Goal: Obtain resource: Download file/media

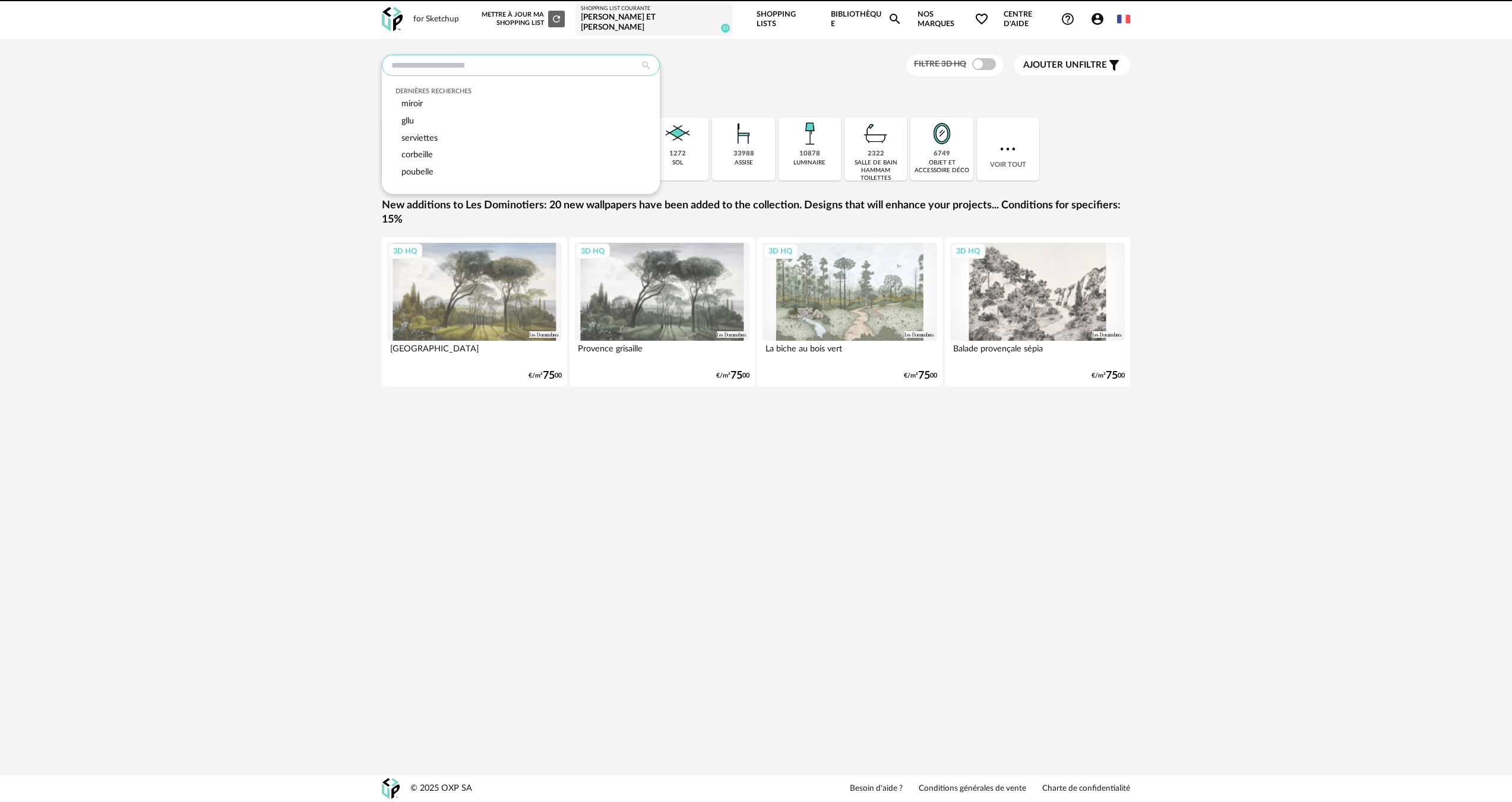
click at [531, 61] on input "text" at bounding box center [521, 65] width 278 height 21
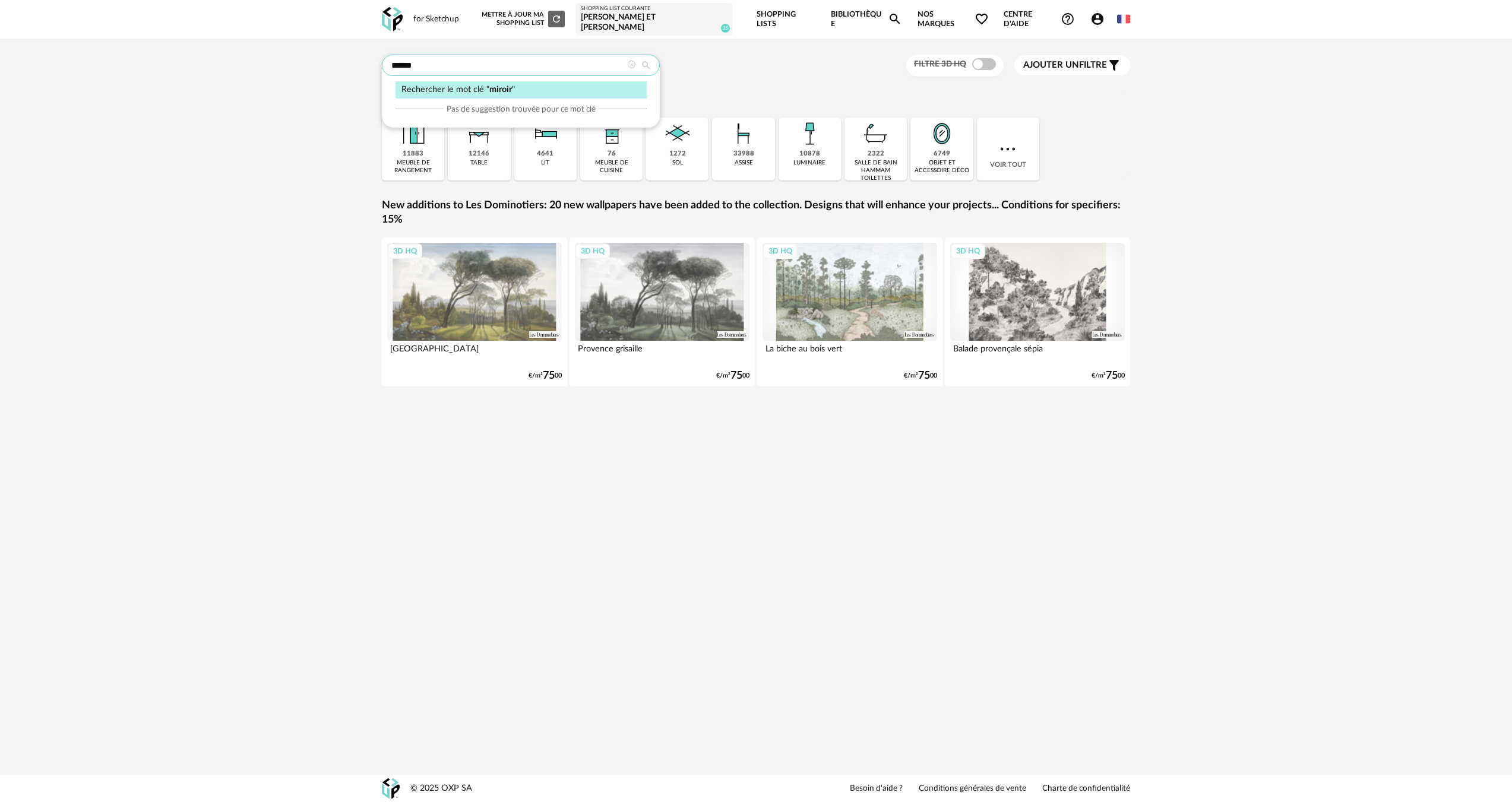
type input "******"
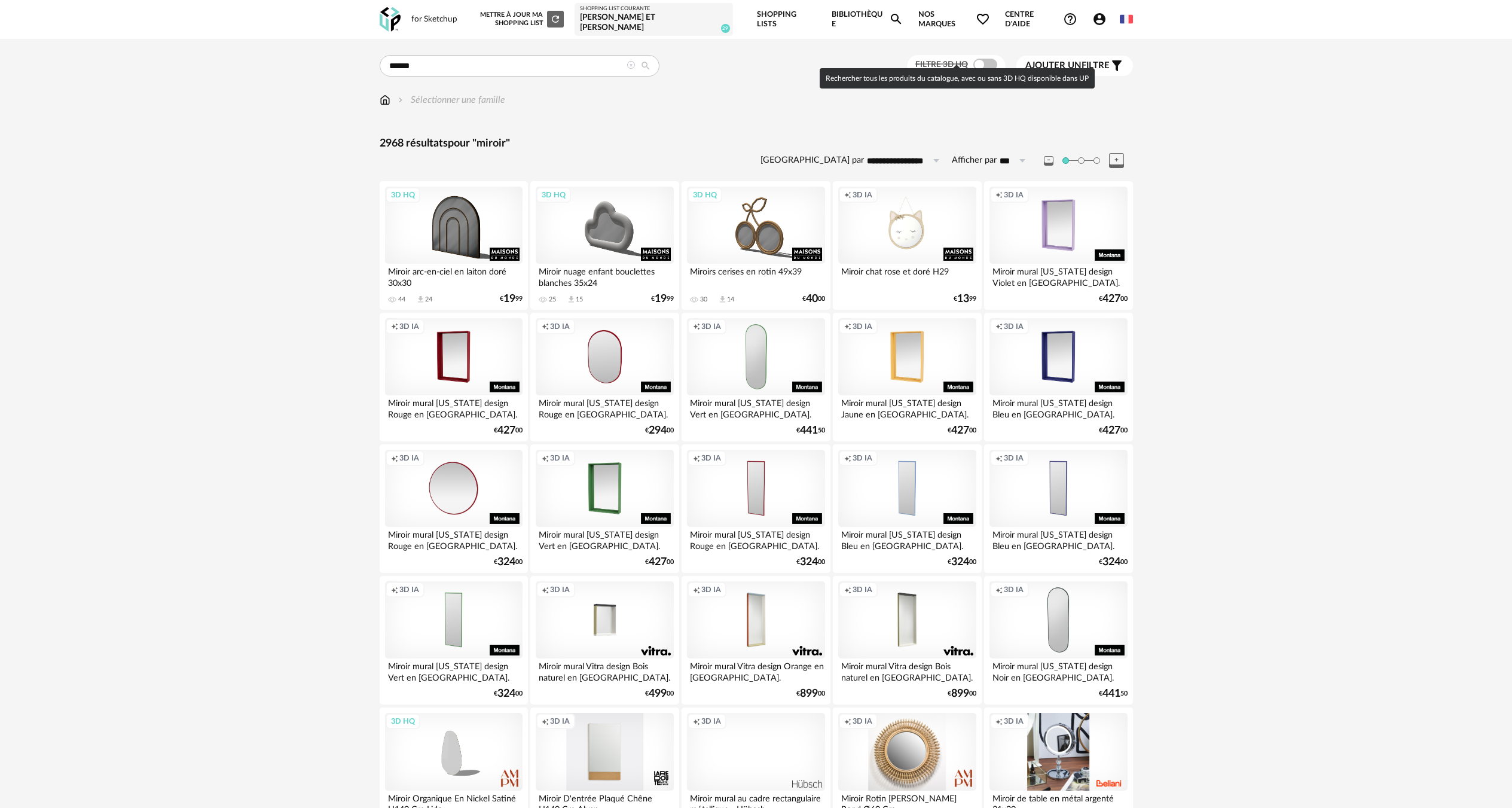
click at [984, 59] on span at bounding box center [985, 65] width 24 height 12
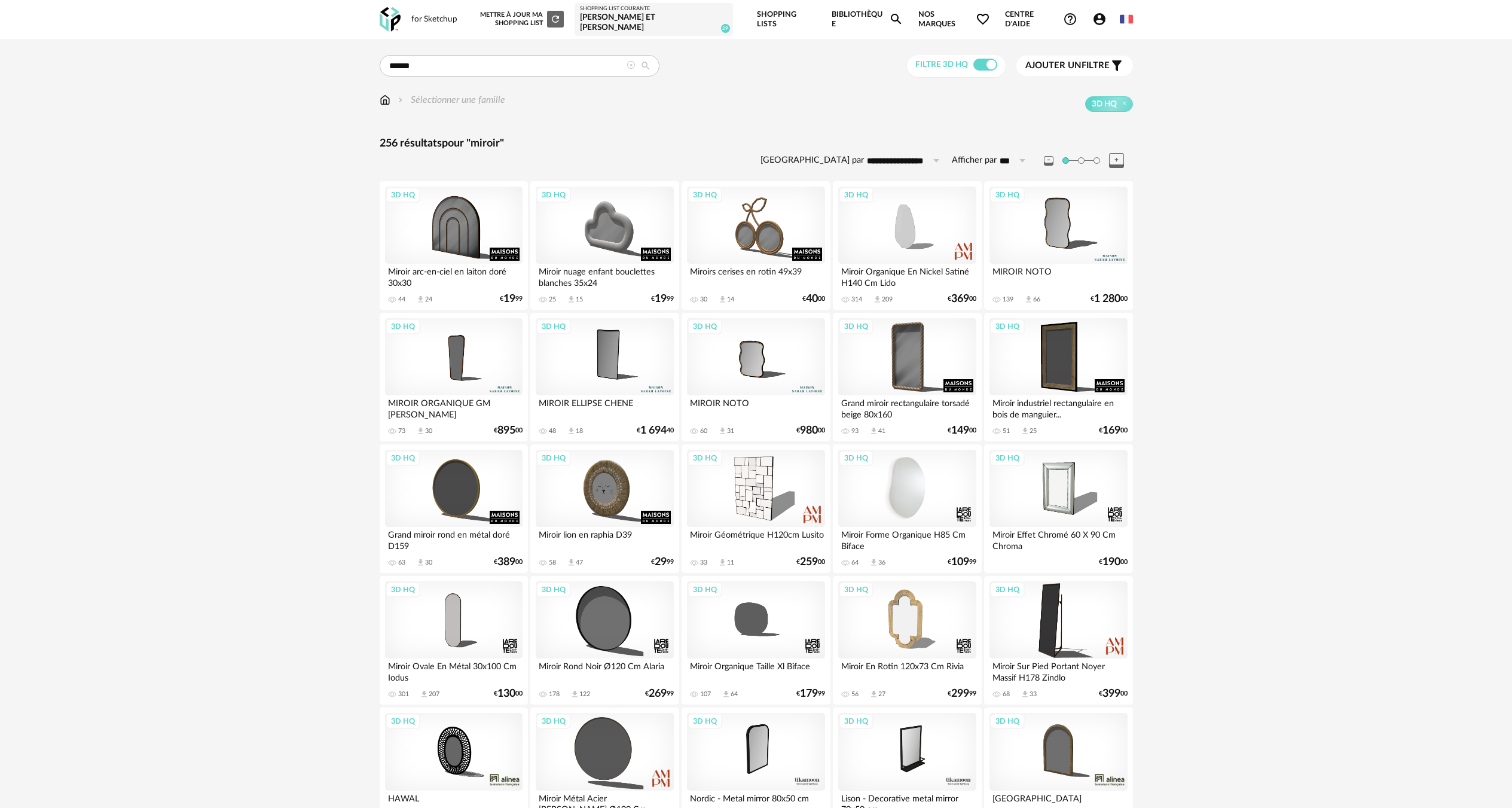
click at [911, 501] on div "3D HQ" at bounding box center [907, 488] width 138 height 78
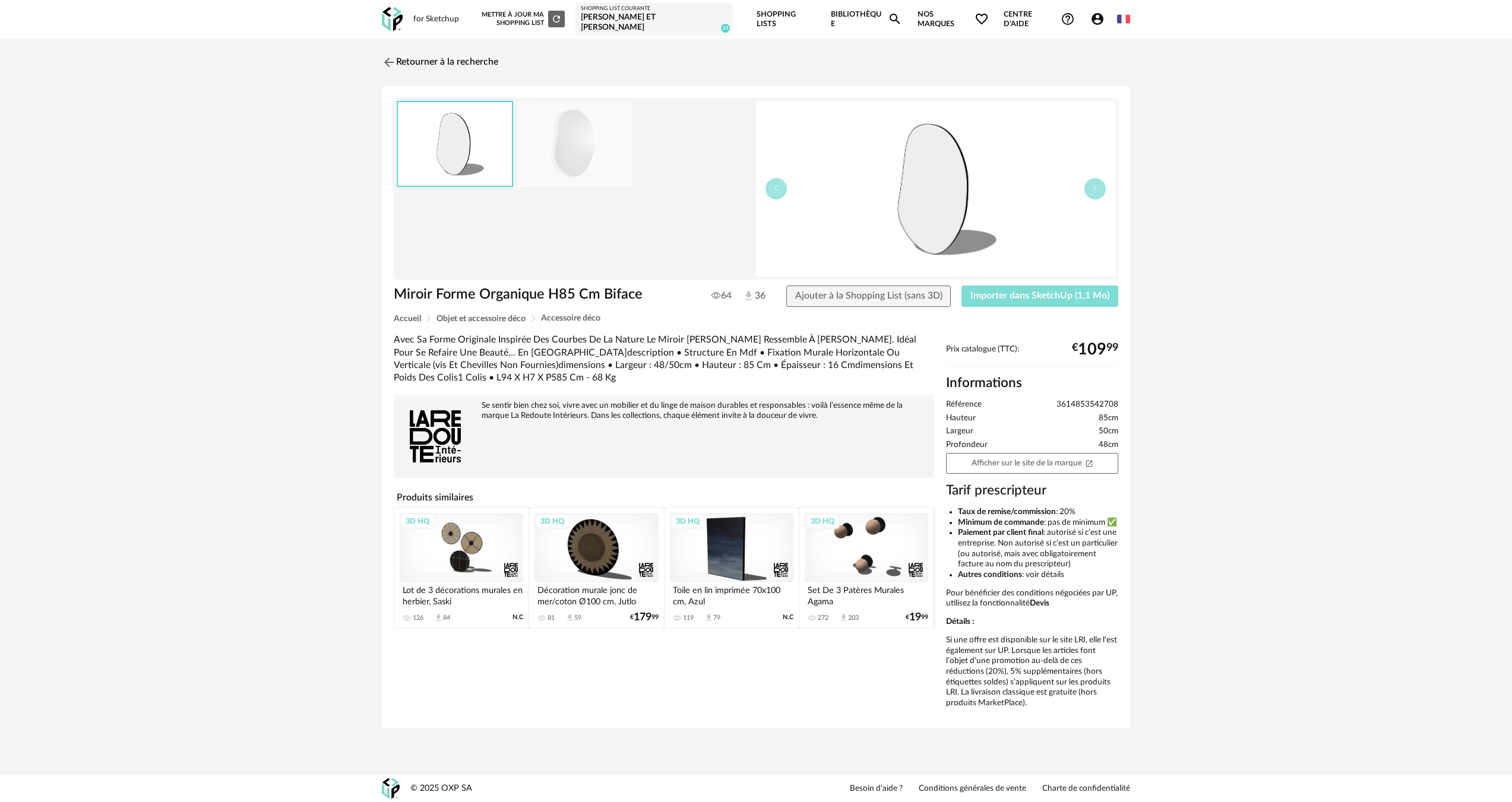
click at [1037, 286] on button "Importer dans SketchUp (1,1 Mo)" at bounding box center [1040, 296] width 157 height 21
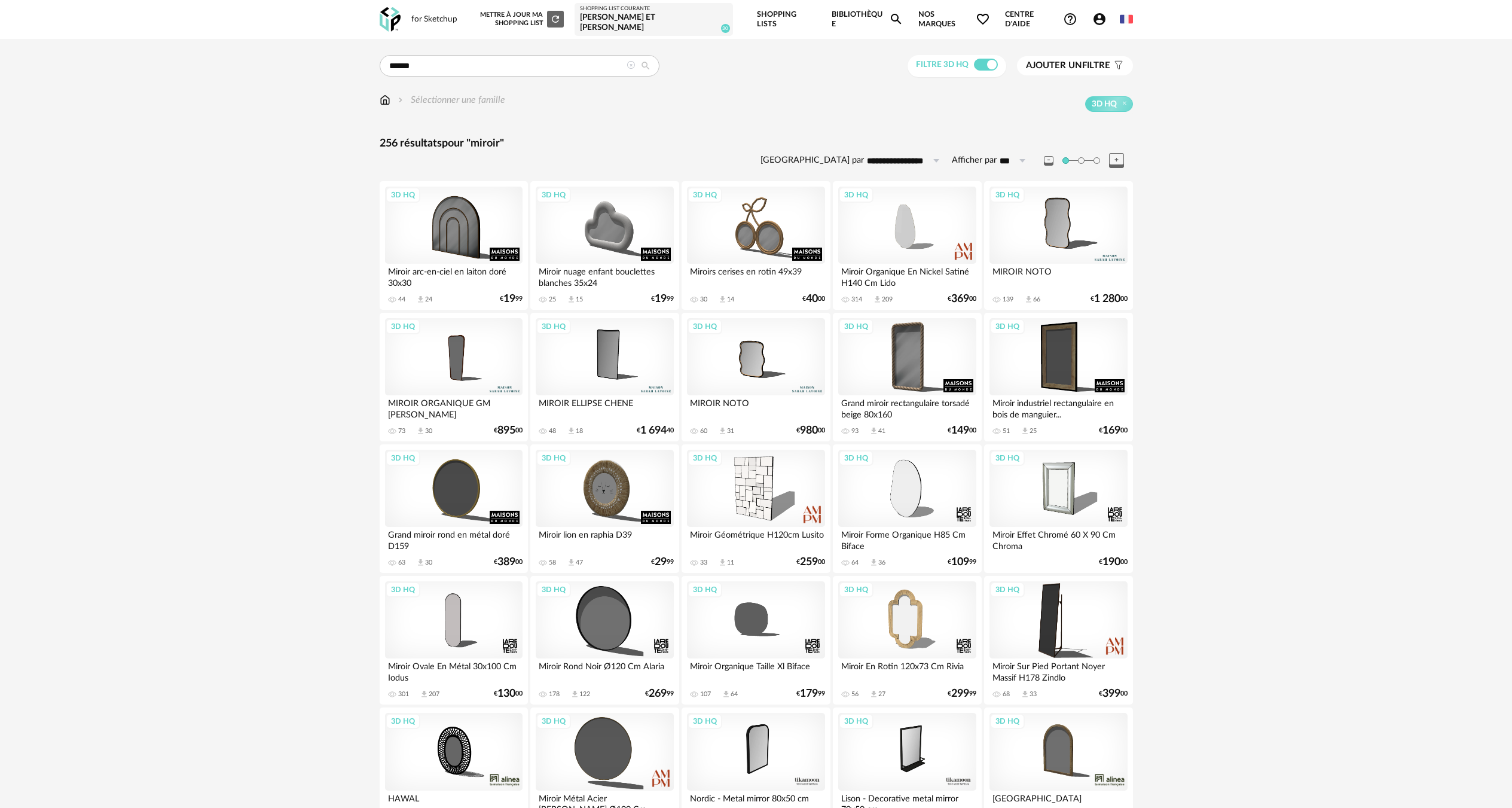
click at [386, 94] on img at bounding box center [385, 100] width 11 height 14
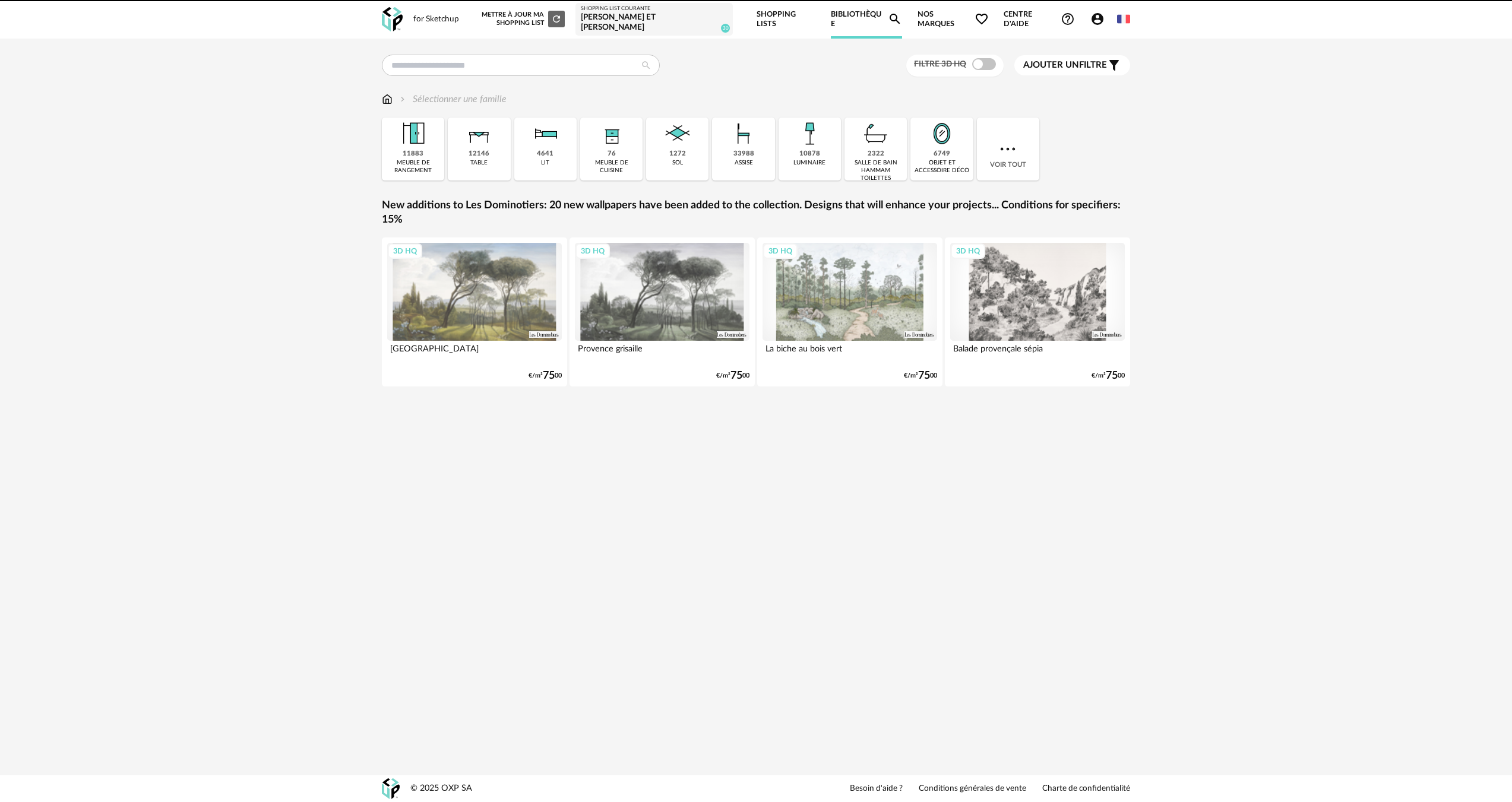
click at [435, 159] on div "meuble de rangement" at bounding box center [413, 167] width 56 height 15
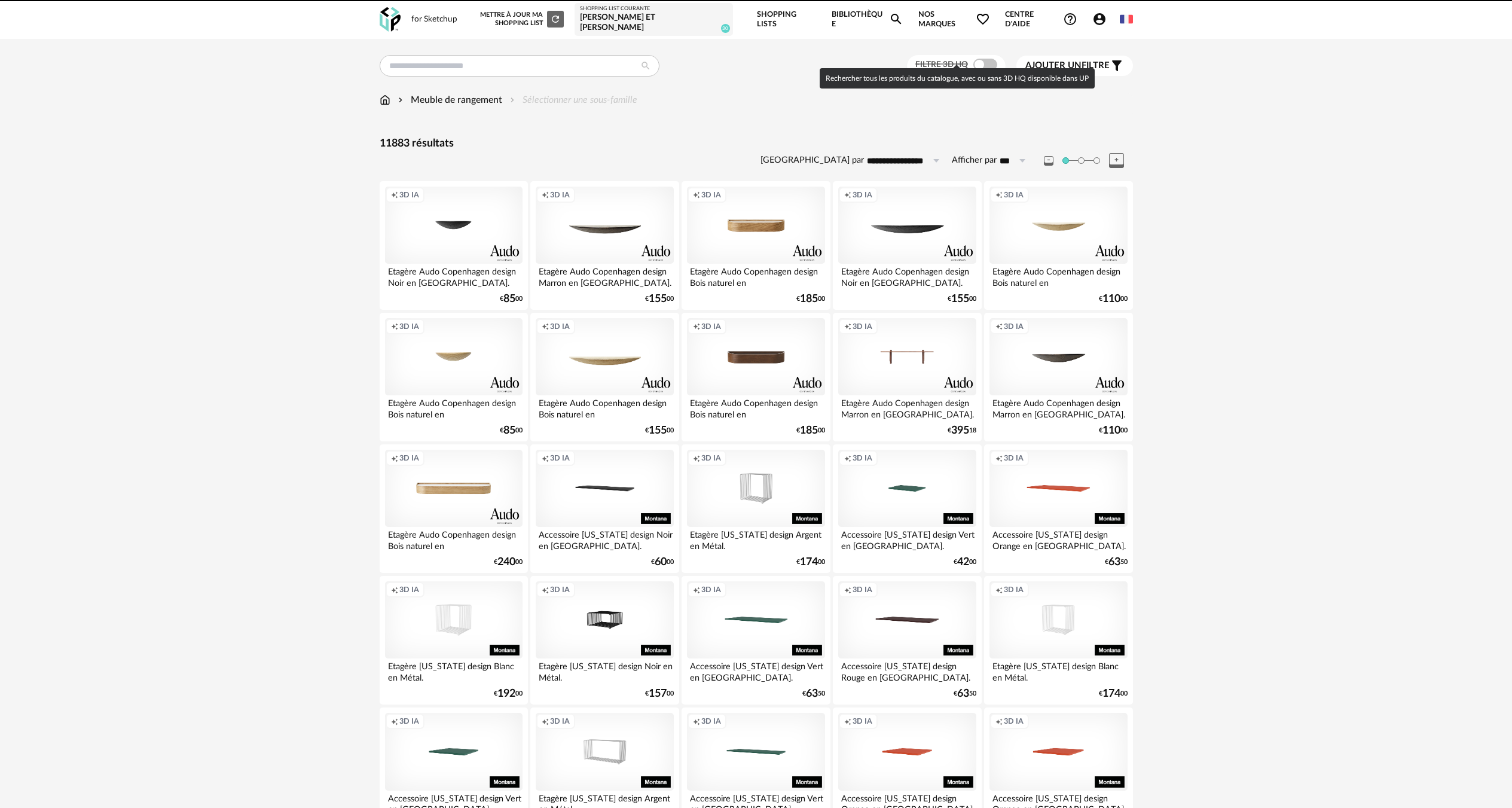
click at [988, 61] on span at bounding box center [985, 65] width 24 height 12
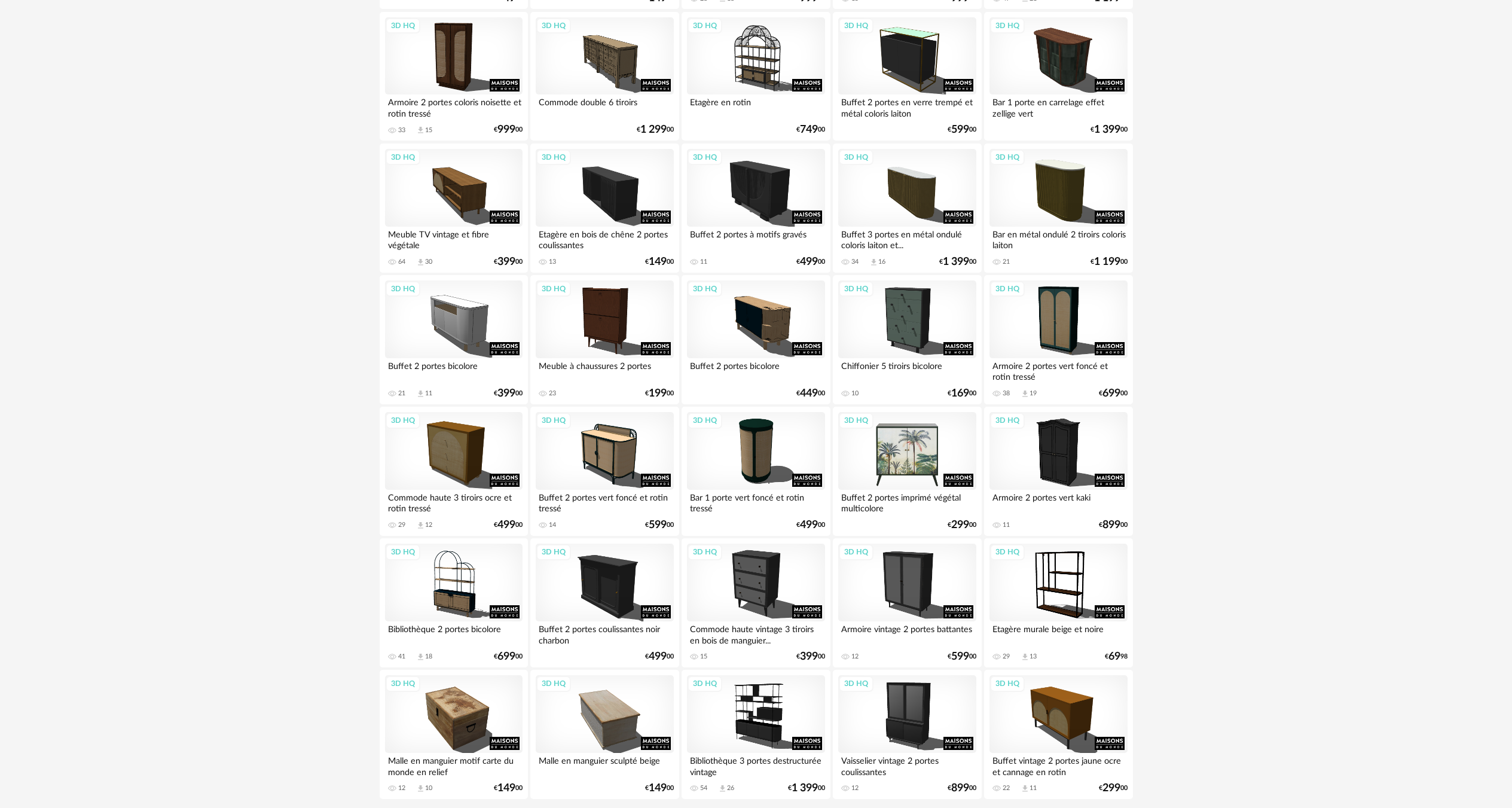
scroll to position [2076, 0]
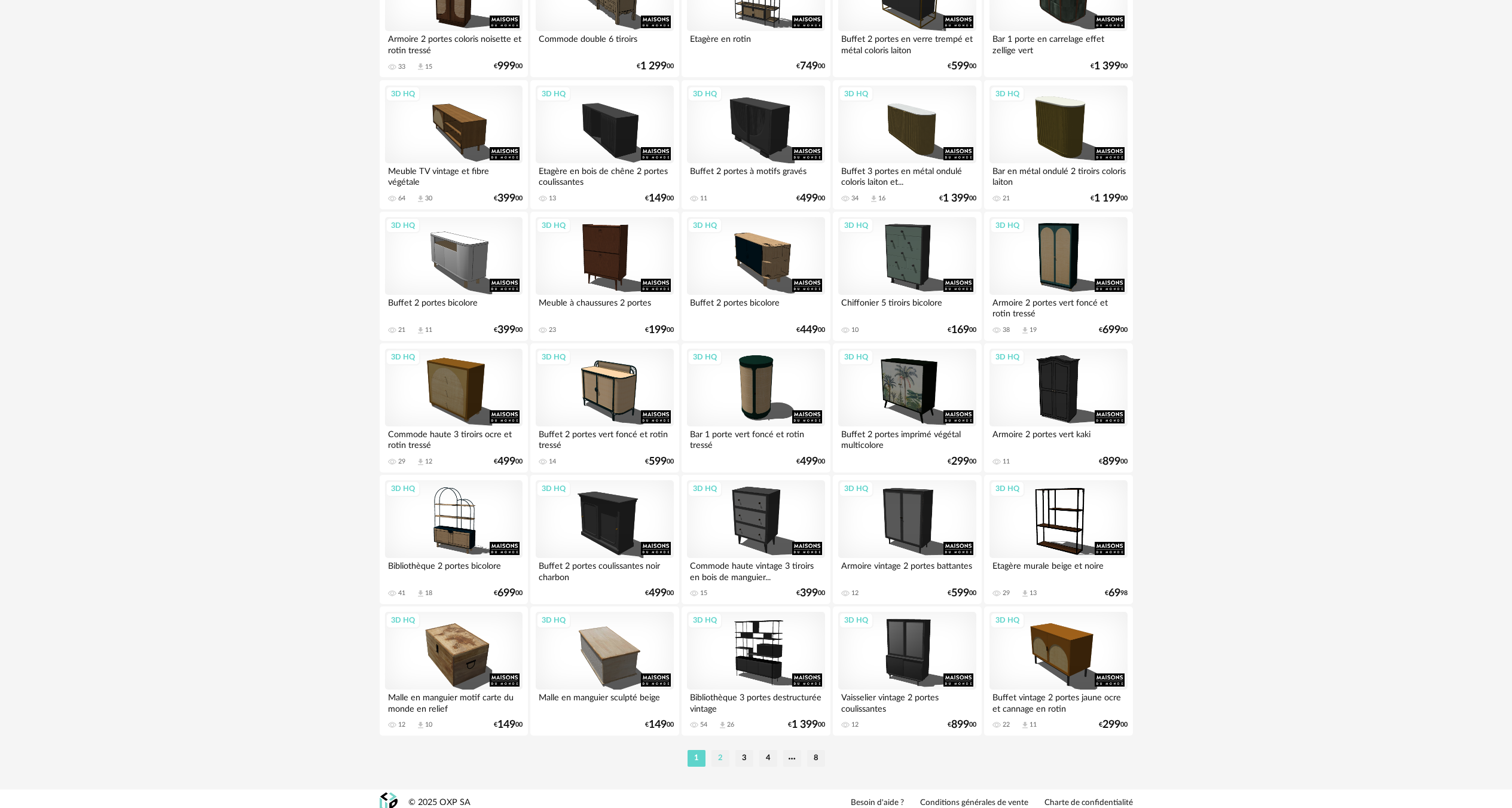
click at [713, 750] on li "2" at bounding box center [721, 758] width 18 height 16
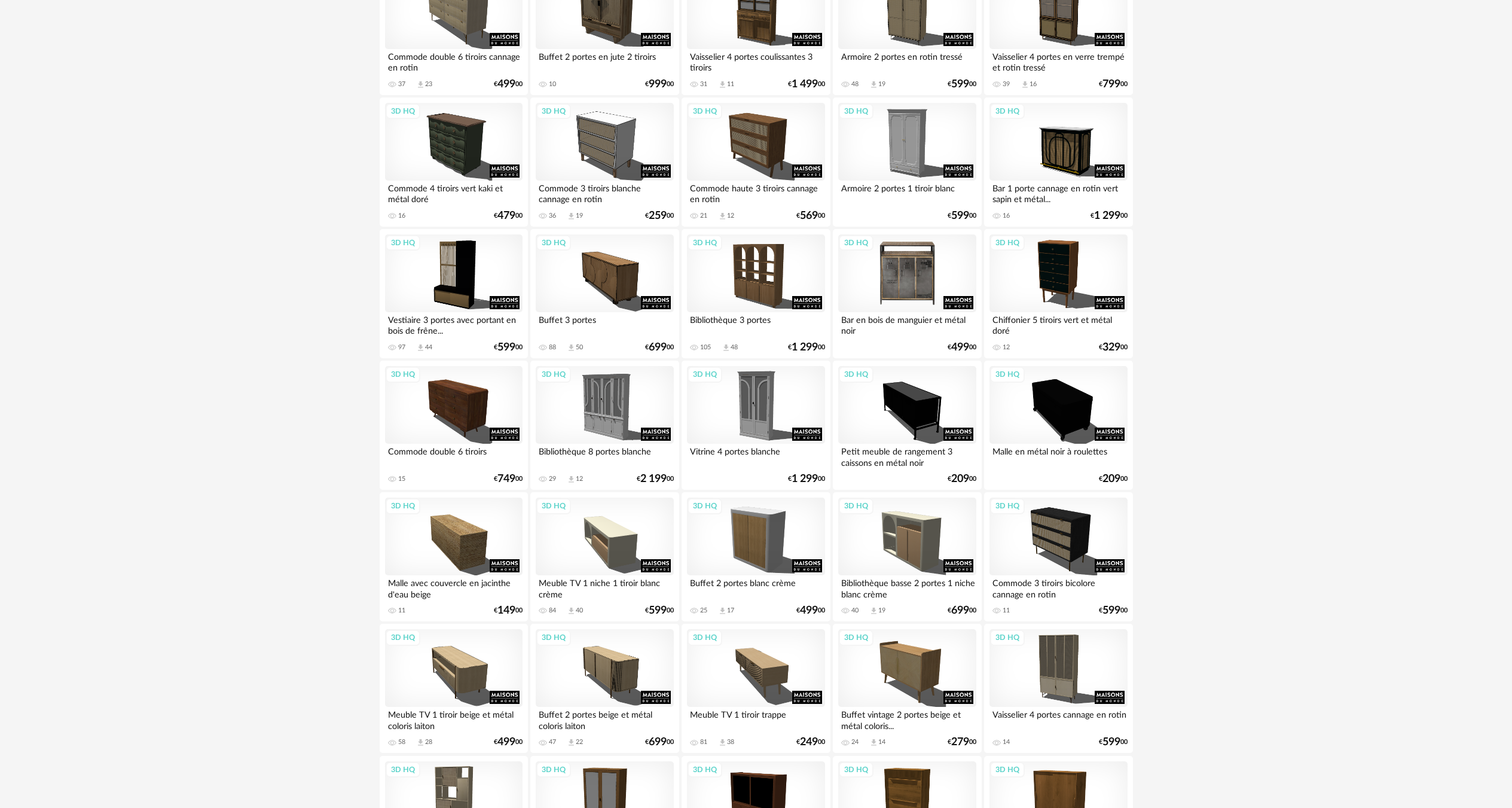
scroll to position [898, 0]
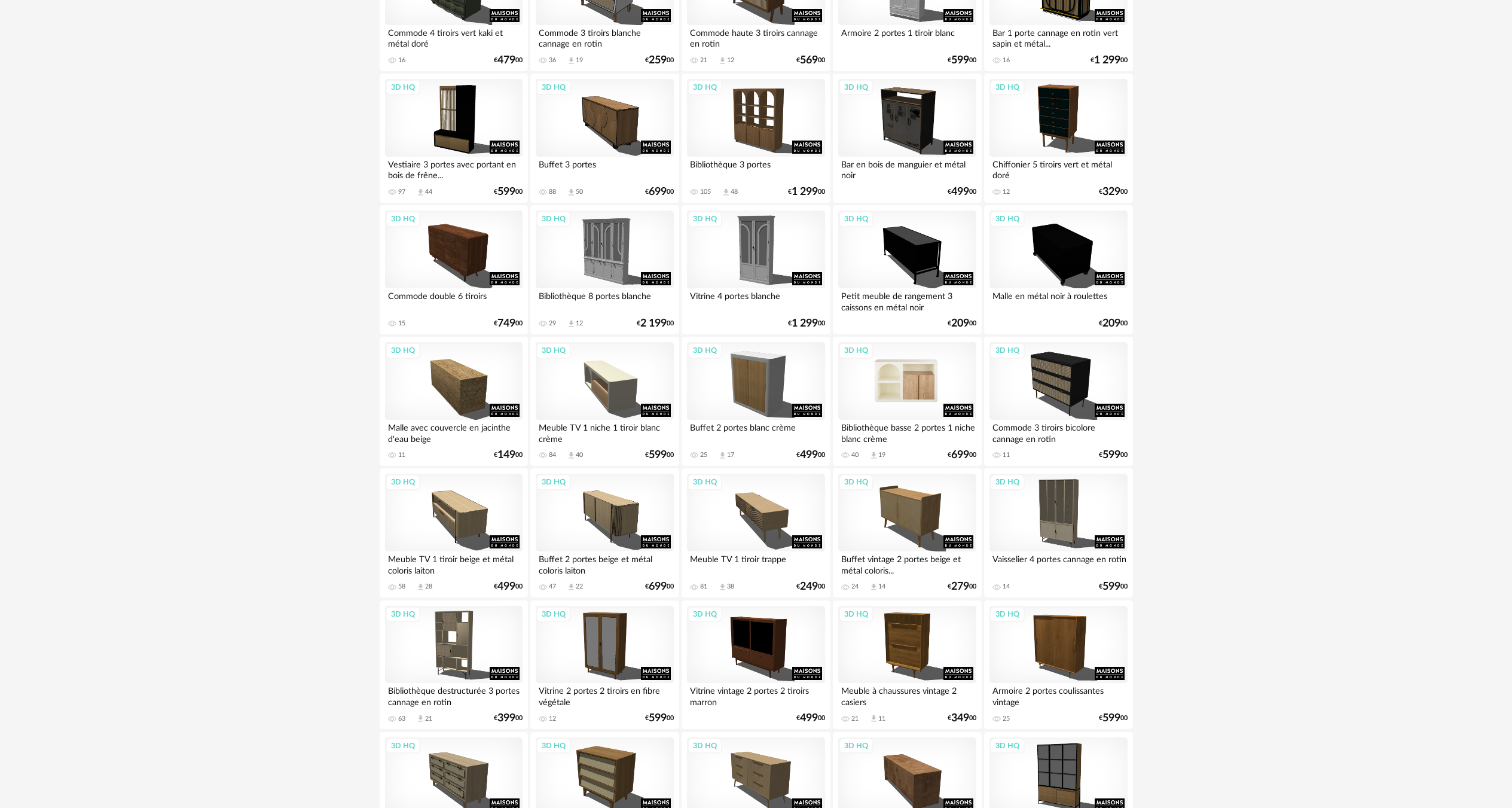
click at [924, 397] on div "3D HQ" at bounding box center [907, 381] width 138 height 78
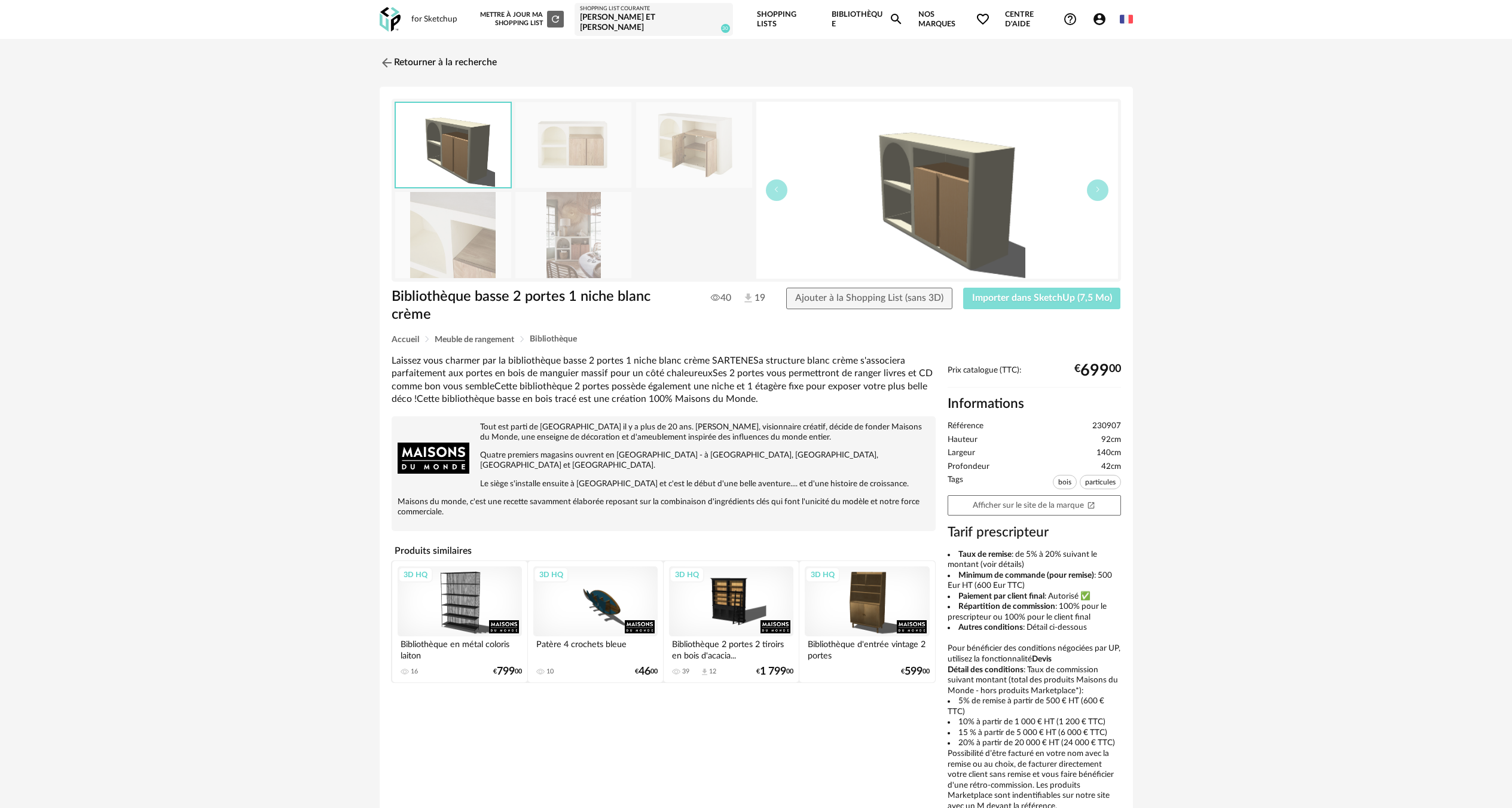
click at [1025, 293] on span "Importer dans SketchUp (7,5 Mo)" at bounding box center [1042, 298] width 140 height 10
